Goal: Find contact information: Find contact information

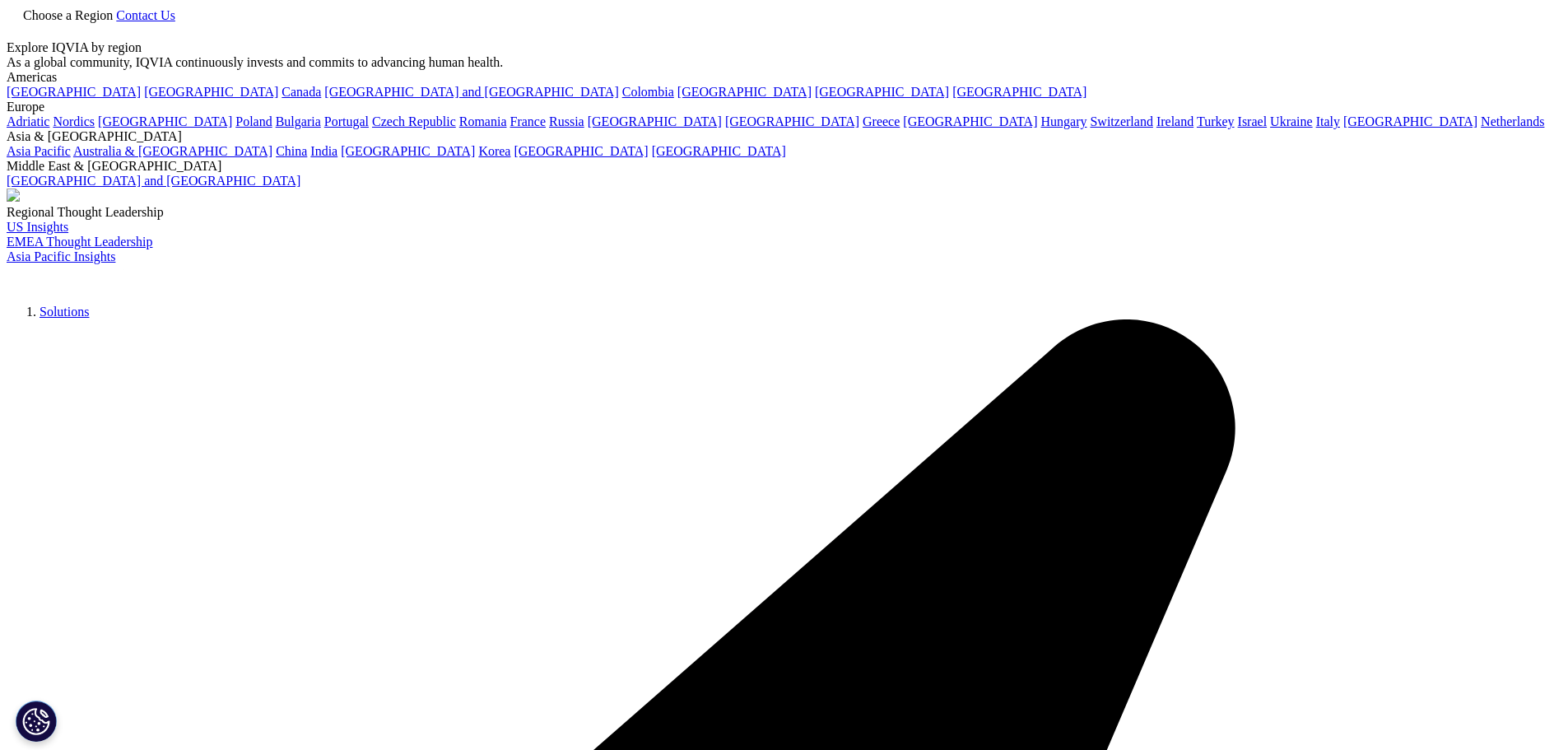
click at [175, 22] on span "Contact Us" at bounding box center [145, 15] width 59 height 14
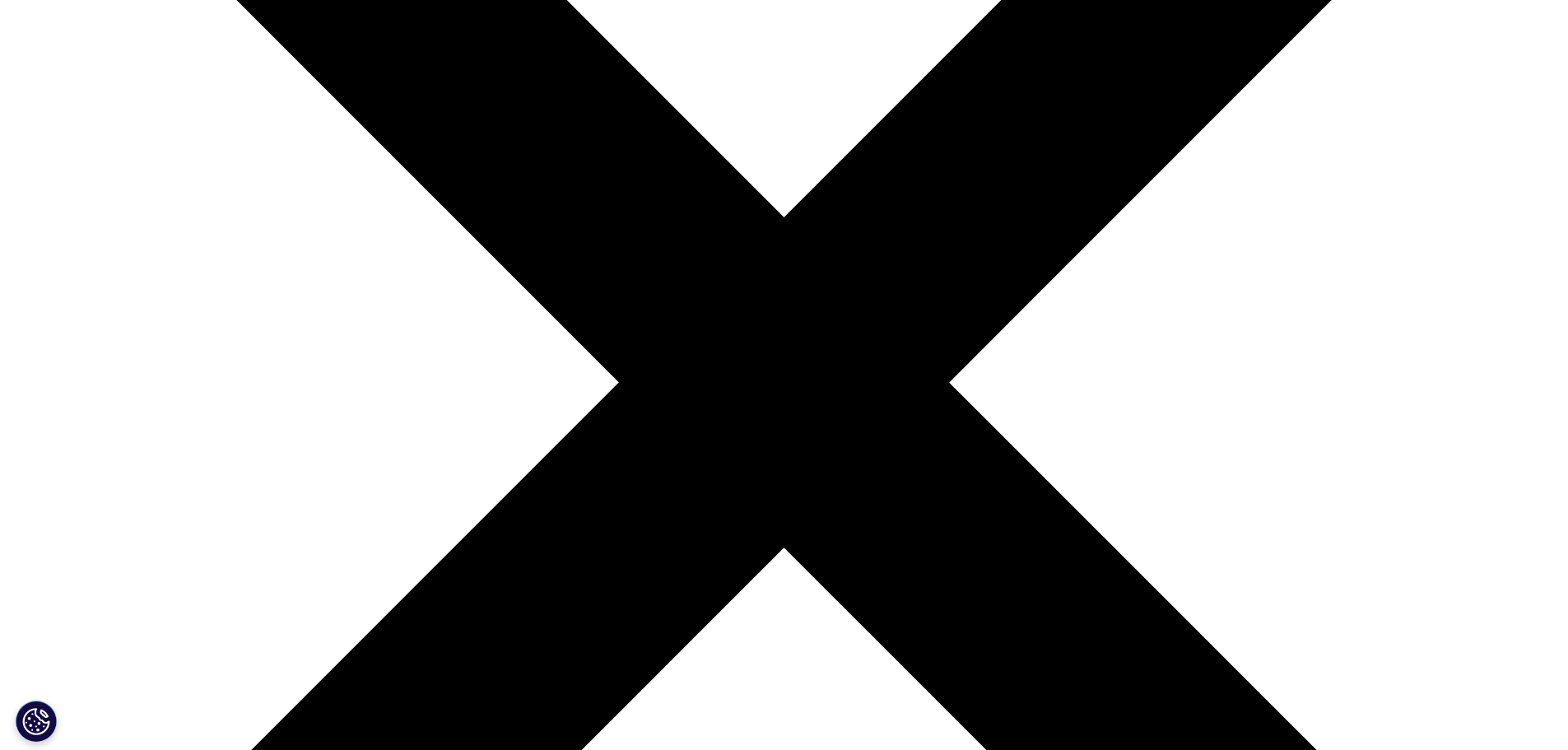
scroll to position [329, 0]
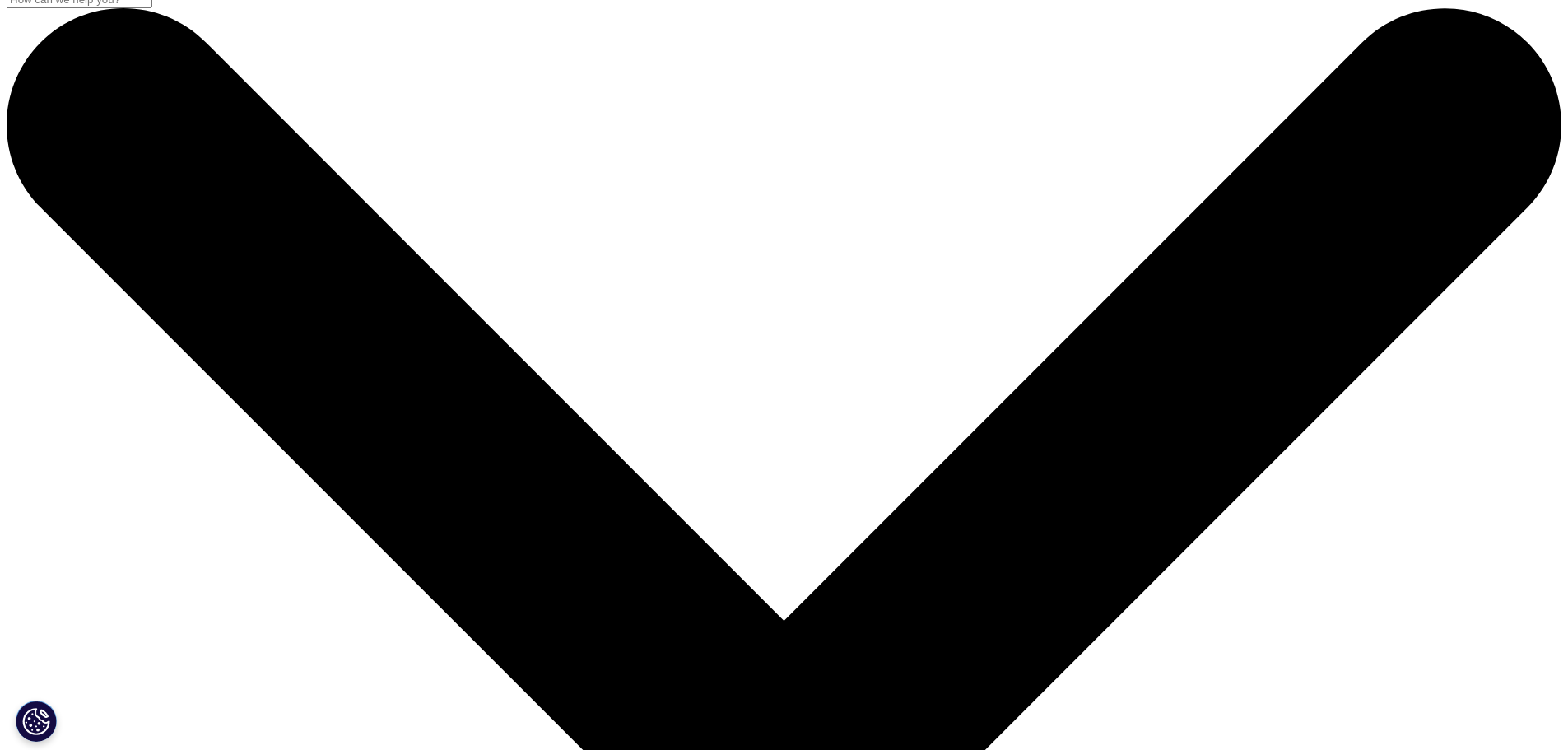
scroll to position [0, 0]
